Goal: Submit feedback/report problem: Submit feedback/report problem

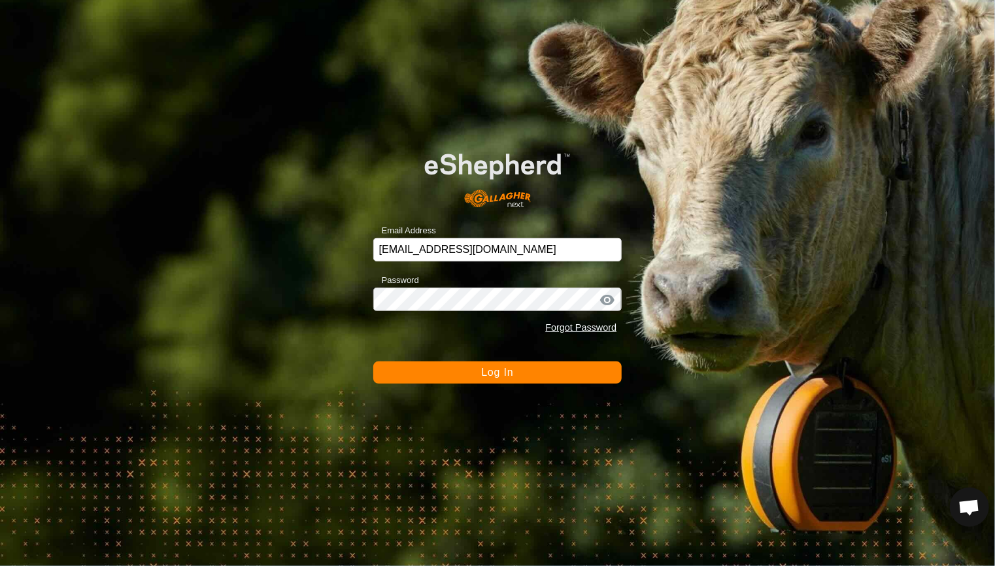
click at [500, 370] on span "Log In" at bounding box center [497, 372] width 32 height 11
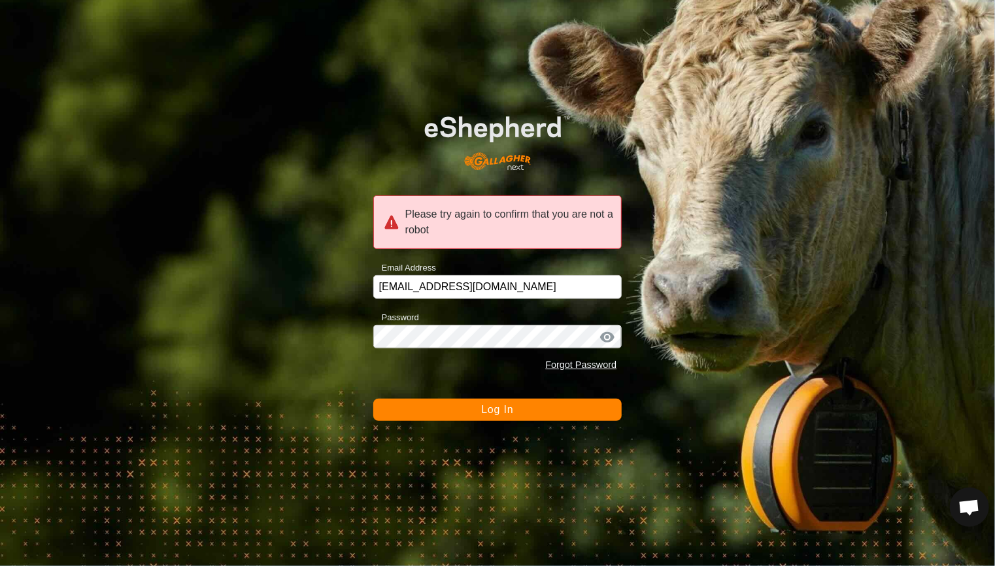
click at [503, 407] on span "Log In" at bounding box center [497, 409] width 32 height 11
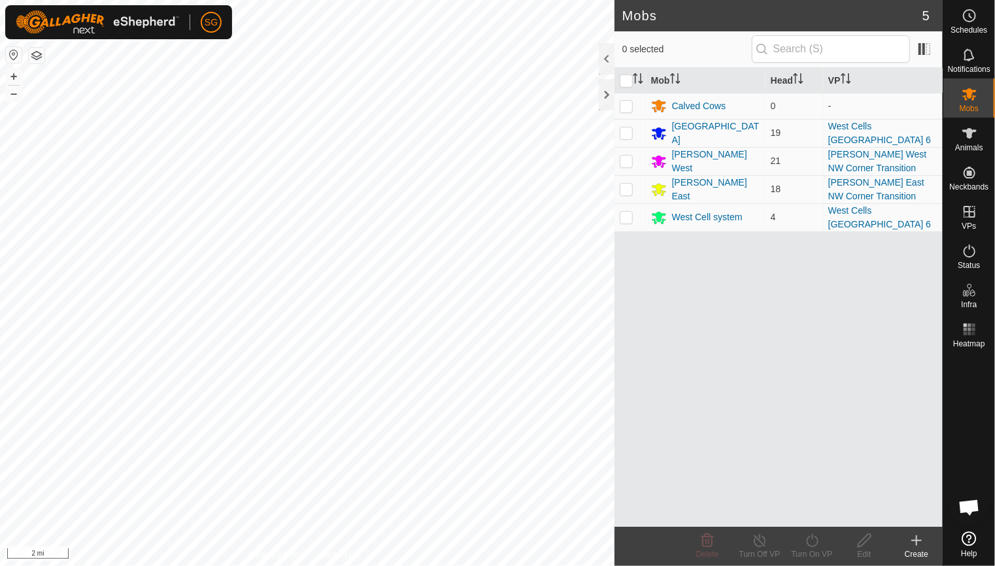
click at [973, 505] on span "Open chat" at bounding box center [969, 508] width 22 height 18
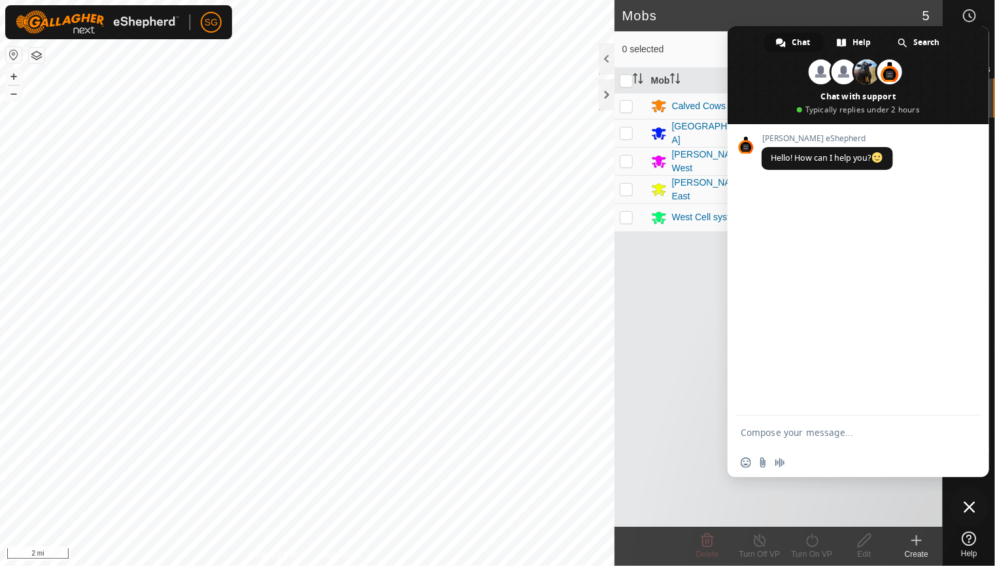
click at [769, 429] on textarea "Compose your message..." at bounding box center [844, 433] width 207 height 12
type textarea "NeckBand not communicating"
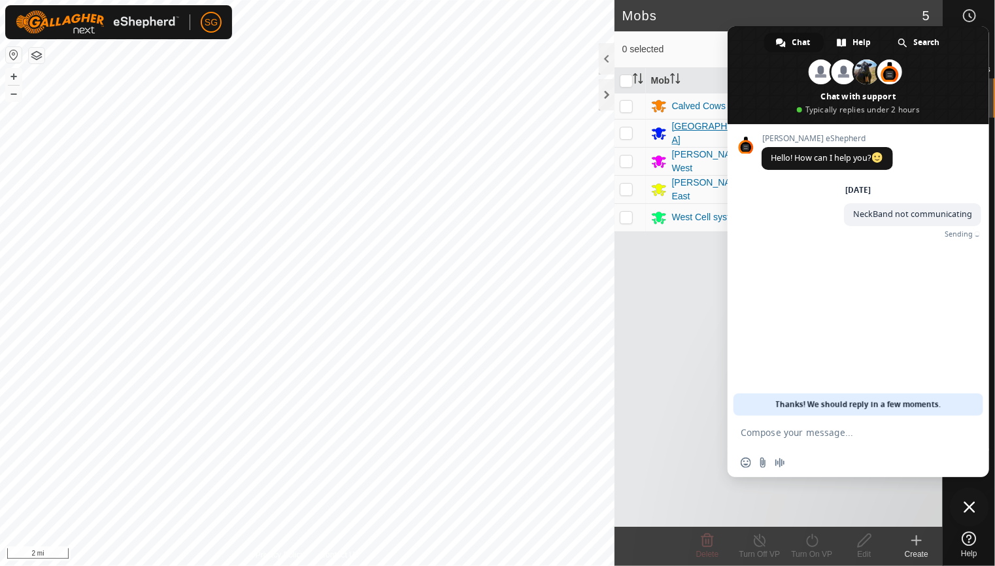
click at [675, 129] on div "[GEOGRAPHIC_DATA]" at bounding box center [716, 133] width 88 height 27
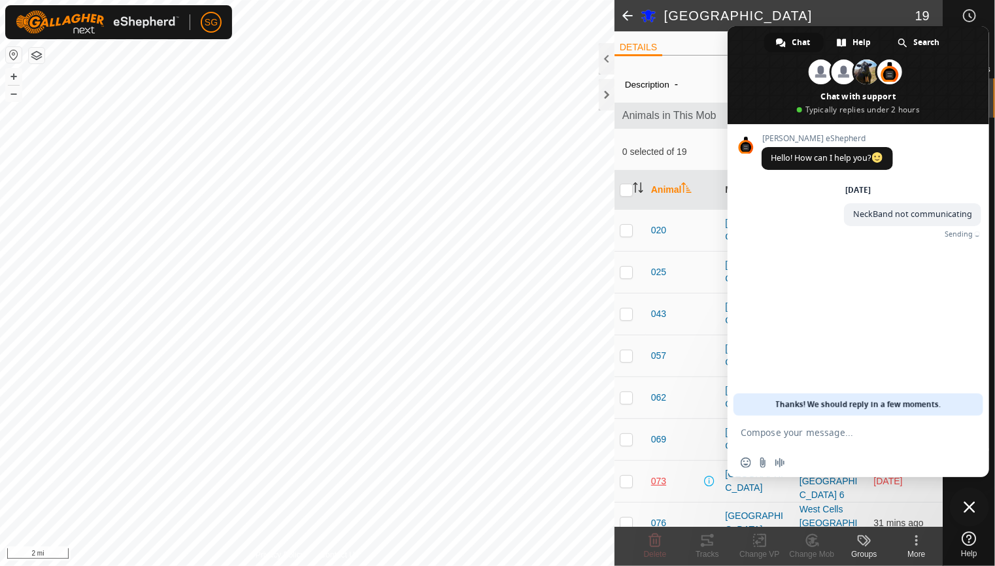
click at [654, 482] on span "073" at bounding box center [658, 482] width 15 height 14
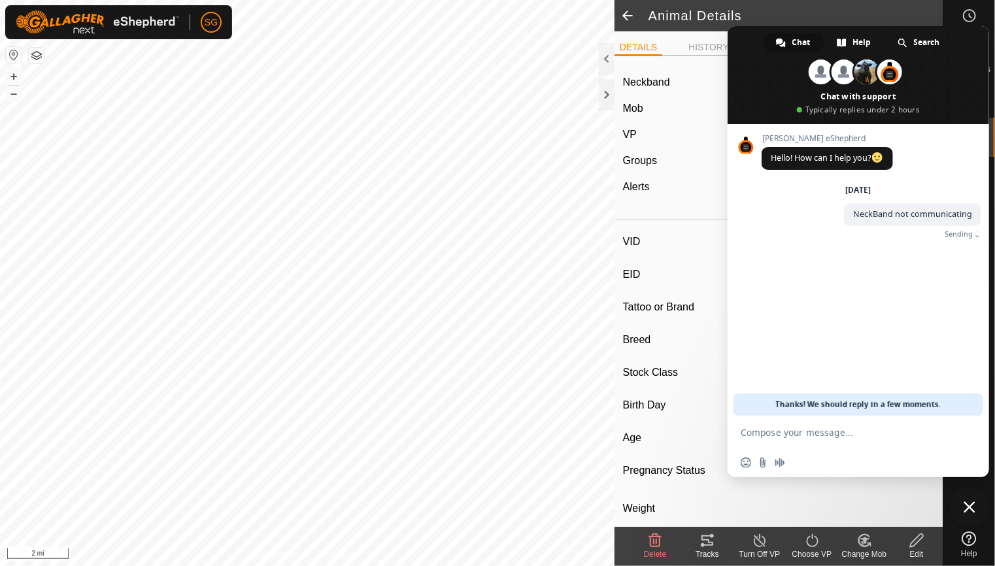
type input "073"
type input "-"
type input "073"
type input "Angus"
type input "Cow"
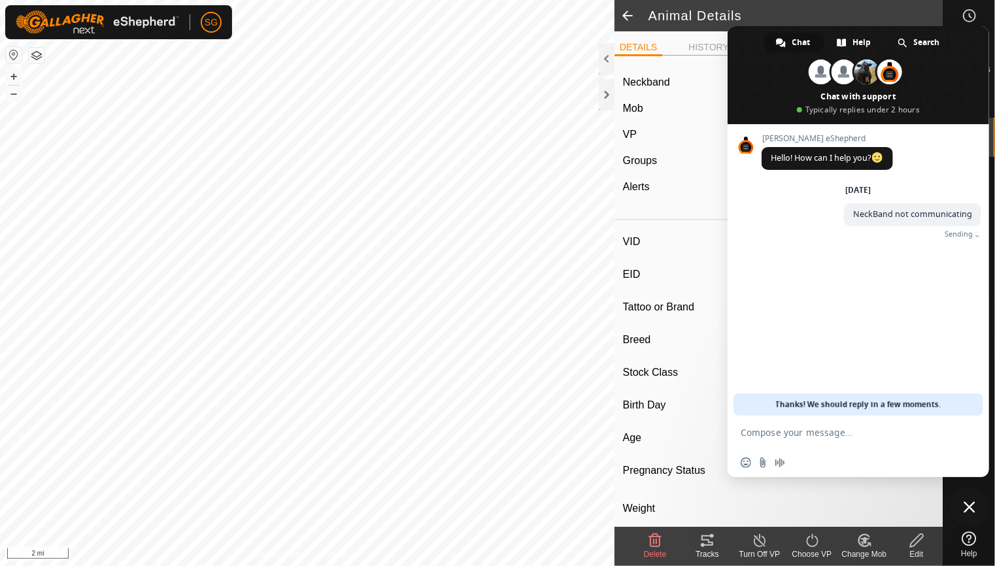
type input "Pregnant"
type input "0 kg"
type input "-"
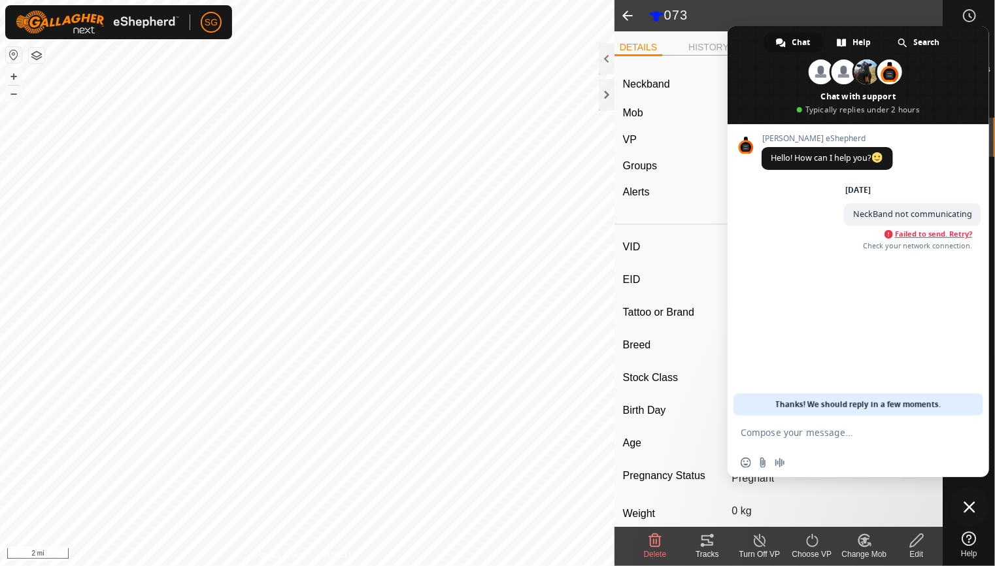
click at [931, 233] on span "Failed to send. Retry?" at bounding box center [933, 233] width 77 height 9
